Goal: Transaction & Acquisition: Purchase product/service

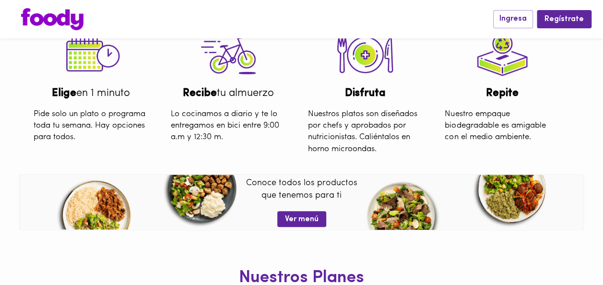
scroll to position [336, 0]
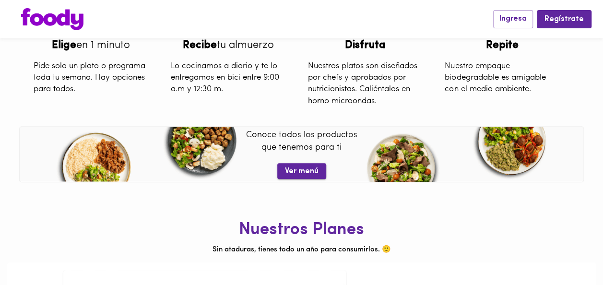
click at [298, 169] on span "Ver menú" at bounding box center [302, 171] width 34 height 9
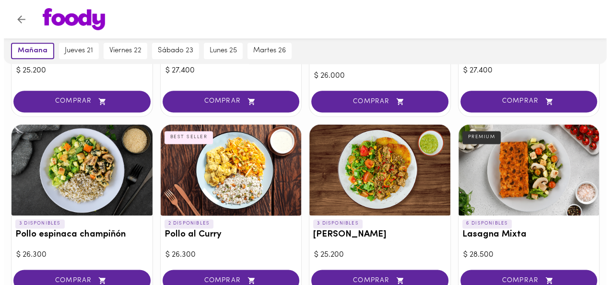
scroll to position [767, 0]
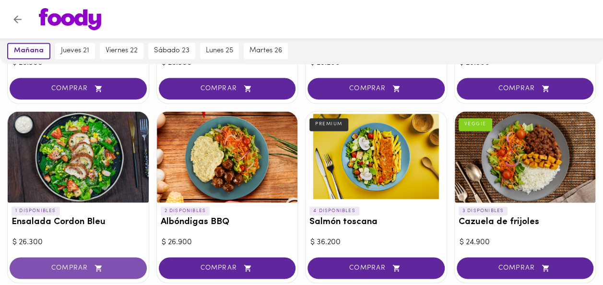
click at [80, 264] on span "COMPRAR" at bounding box center [78, 268] width 113 height 8
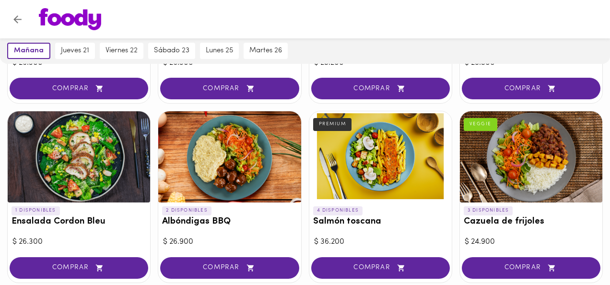
scroll to position [768, 0]
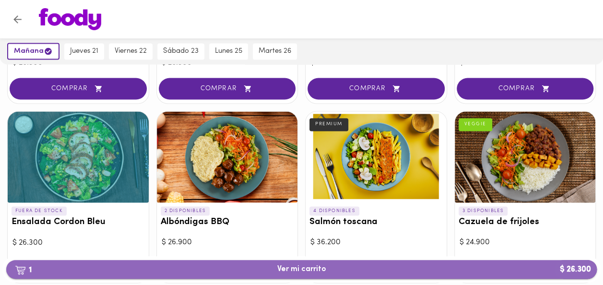
click at [317, 270] on span "1 Ver mi carrito $ 26.300" at bounding box center [301, 269] width 49 height 9
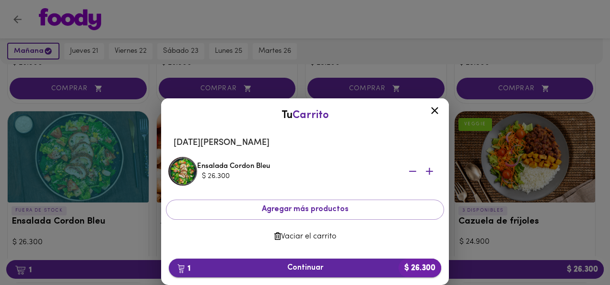
click at [307, 268] on span "1 Continuar $ 26.300" at bounding box center [305, 267] width 257 height 9
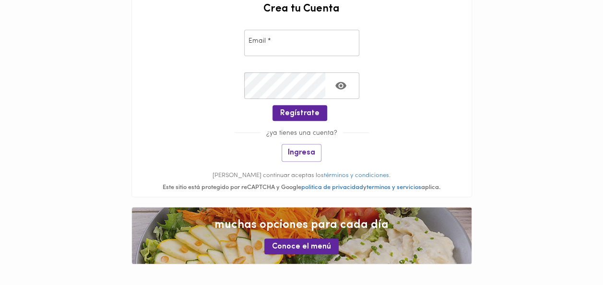
scroll to position [137, 0]
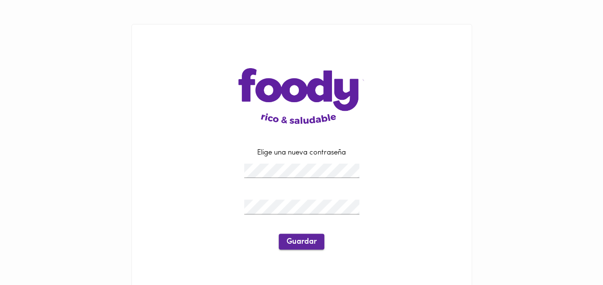
click at [303, 243] on span "Guardar" at bounding box center [301, 241] width 30 height 9
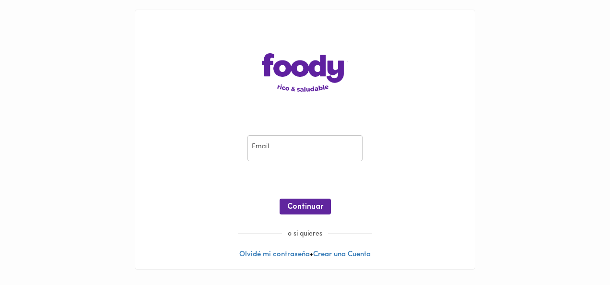
click at [257, 146] on input "email" at bounding box center [305, 148] width 115 height 26
type input "[EMAIL_ADDRESS][DOMAIN_NAME]"
click at [299, 207] on span "Continuar" at bounding box center [305, 206] width 36 height 9
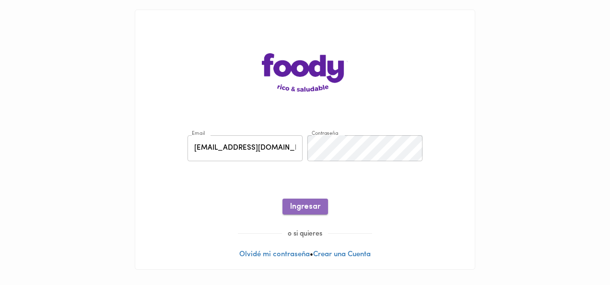
click at [298, 211] on span "Ingresar" at bounding box center [305, 206] width 30 height 9
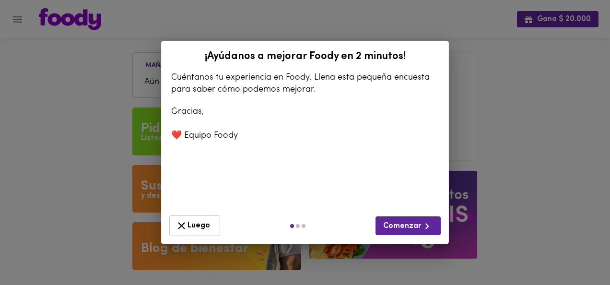
click at [197, 232] on span "Luego" at bounding box center [195, 226] width 38 height 12
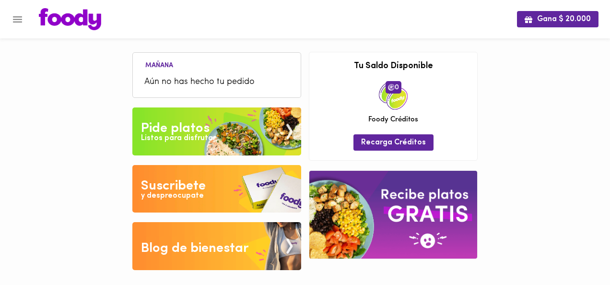
click at [174, 133] on div "Listos para disfrutar" at bounding box center [178, 138] width 75 height 11
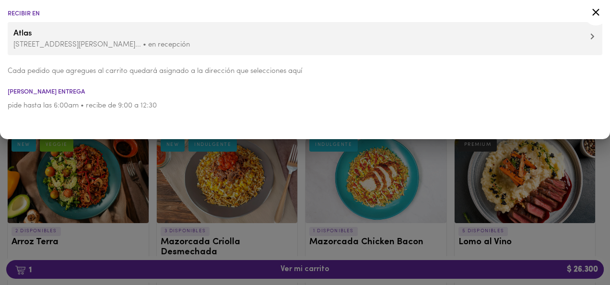
click at [598, 13] on icon at bounding box center [596, 12] width 12 height 12
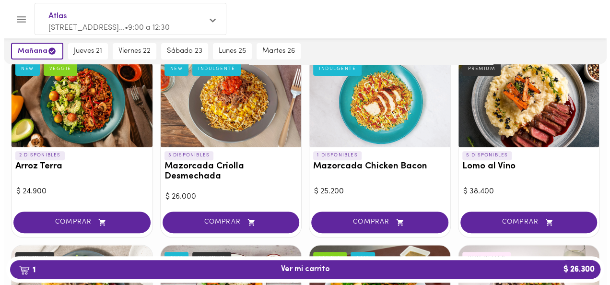
scroll to position [96, 0]
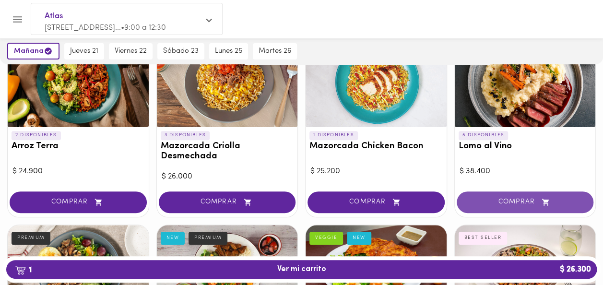
click at [523, 200] on span "COMPRAR" at bounding box center [525, 202] width 113 height 8
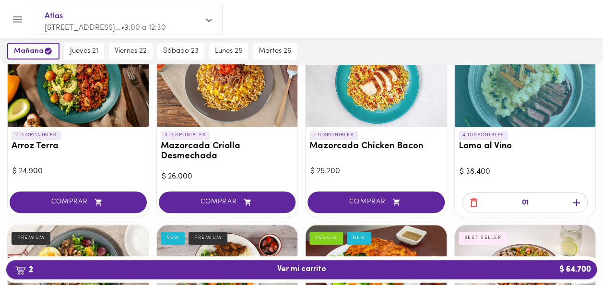
click at [317, 273] on span "2 Ver mi carrito $ 64.700" at bounding box center [301, 269] width 49 height 9
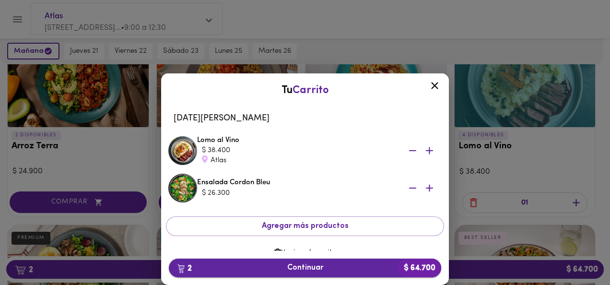
click at [318, 269] on span "2 Continuar $ 64.700" at bounding box center [305, 267] width 257 height 9
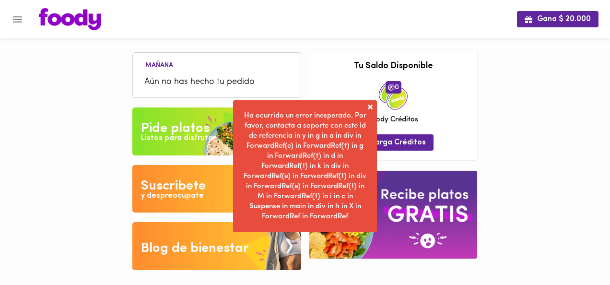
click at [368, 108] on span at bounding box center [370, 107] width 10 height 10
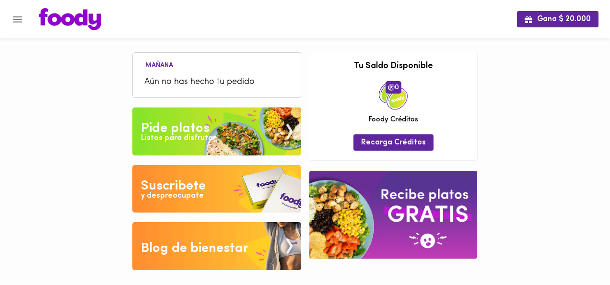
click at [205, 129] on div "Pide platos" at bounding box center [175, 128] width 69 height 19
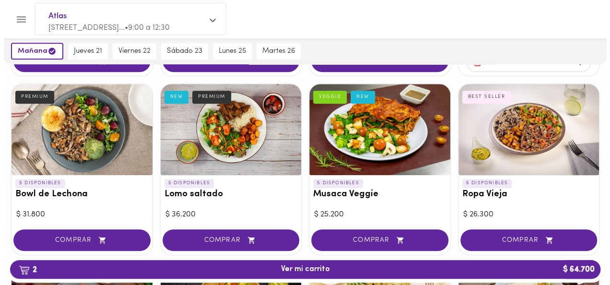
scroll to position [240, 0]
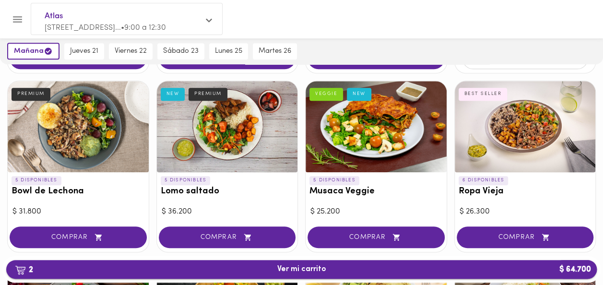
click at [291, 266] on span "2 Ver mi carrito $ 64.700" at bounding box center [301, 269] width 49 height 9
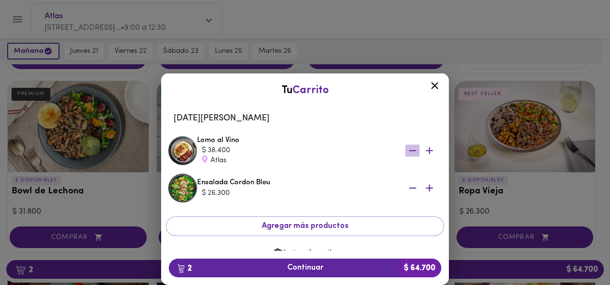
click at [407, 150] on icon "button" at bounding box center [413, 150] width 12 height 12
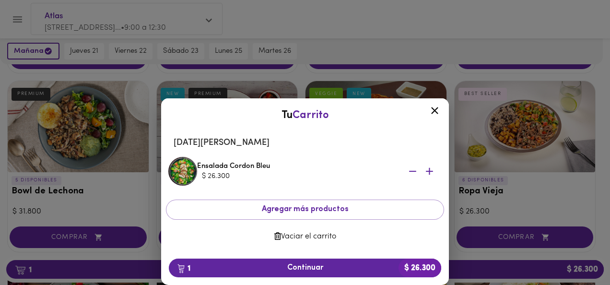
click at [409, 151] on li "Miércoles 20 de agosto" at bounding box center [305, 142] width 278 height 23
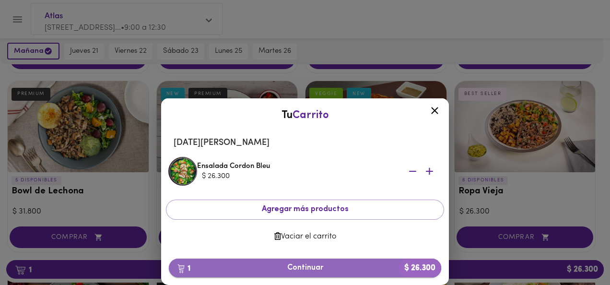
click at [304, 268] on span "1 Continuar $ 26.300" at bounding box center [305, 267] width 257 height 9
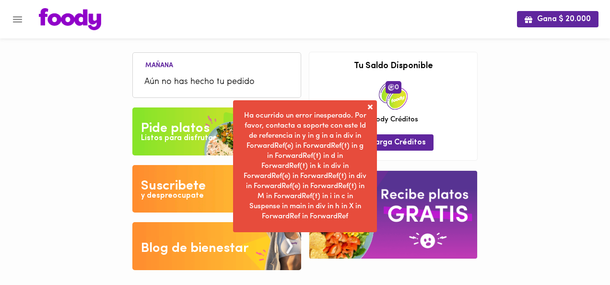
click at [369, 100] on div "Ha ocurrido un error inesperado. Por favor, contacta a soporte con este Id de r…" at bounding box center [305, 166] width 144 height 132
click at [369, 109] on span at bounding box center [370, 107] width 10 height 10
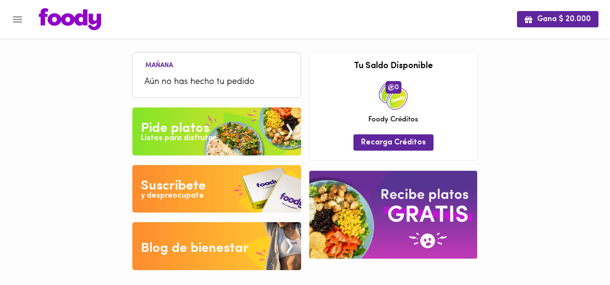
click at [190, 121] on div "Pide platos" at bounding box center [175, 128] width 69 height 19
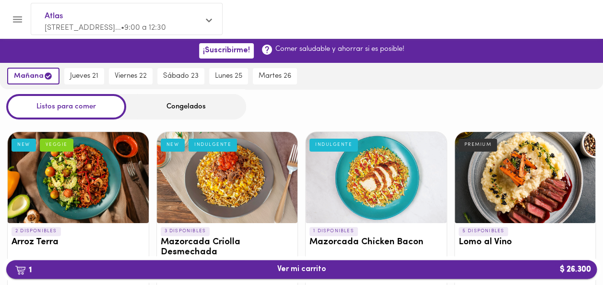
click at [295, 271] on span "1 Ver mi carrito $ 26.300" at bounding box center [301, 269] width 49 height 9
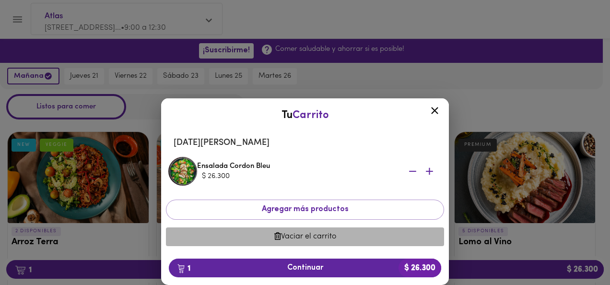
click at [315, 236] on span "Vaciar el carrito" at bounding box center [305, 236] width 263 height 9
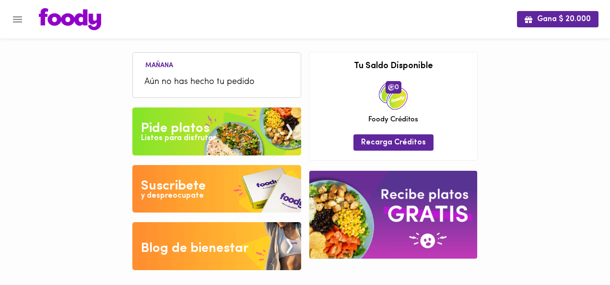
click at [200, 129] on div "Pide platos" at bounding box center [175, 128] width 69 height 19
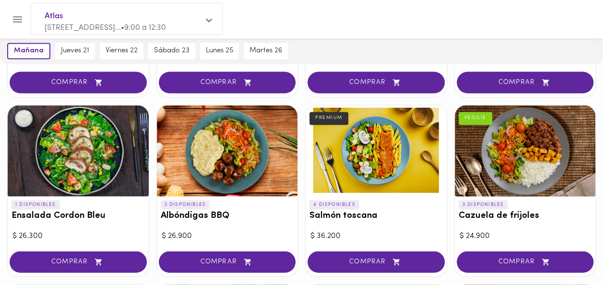
scroll to position [791, 0]
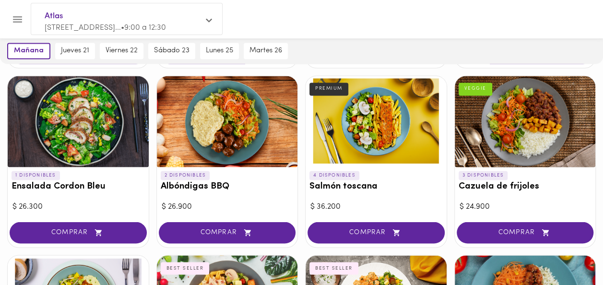
click at [67, 228] on span "COMPRAR" at bounding box center [78, 232] width 113 height 8
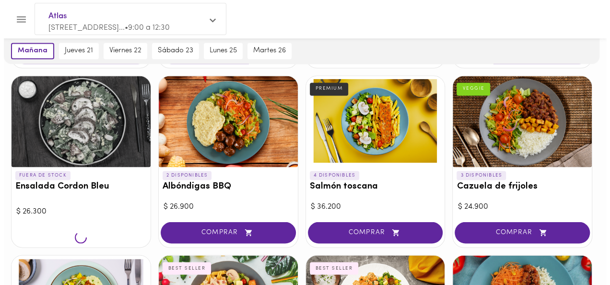
scroll to position [792, 0]
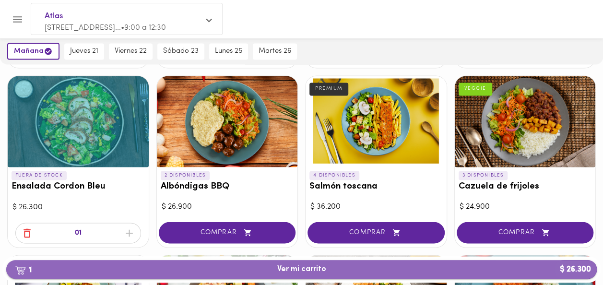
click at [297, 271] on span "1 Ver mi carrito $ 26.300" at bounding box center [301, 269] width 49 height 9
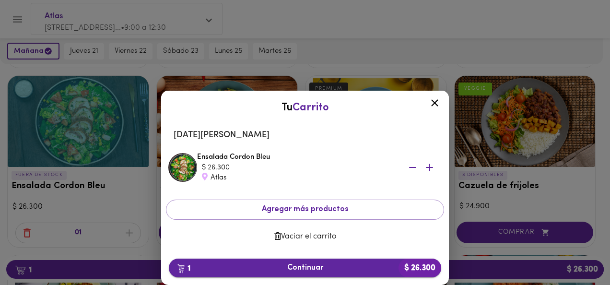
click at [304, 267] on span "1 Continuar $ 26.300" at bounding box center [305, 267] width 257 height 9
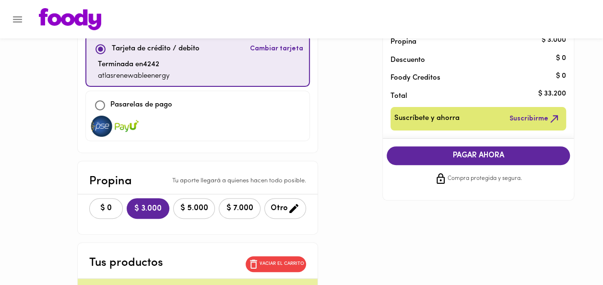
scroll to position [96, 0]
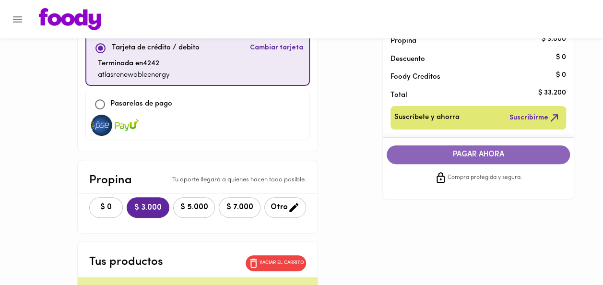
click at [476, 154] on span "PAGAR AHORA" at bounding box center [478, 154] width 164 height 9
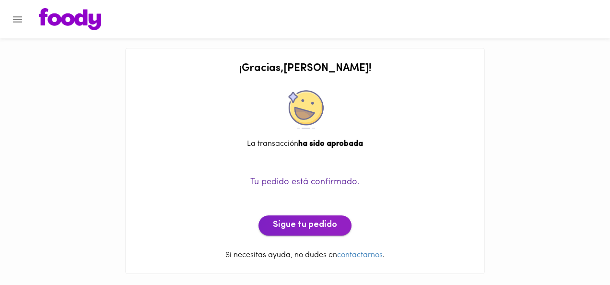
click at [302, 230] on span "Sigue tu pedido" at bounding box center [305, 225] width 64 height 11
